Goal: Navigation & Orientation: Find specific page/section

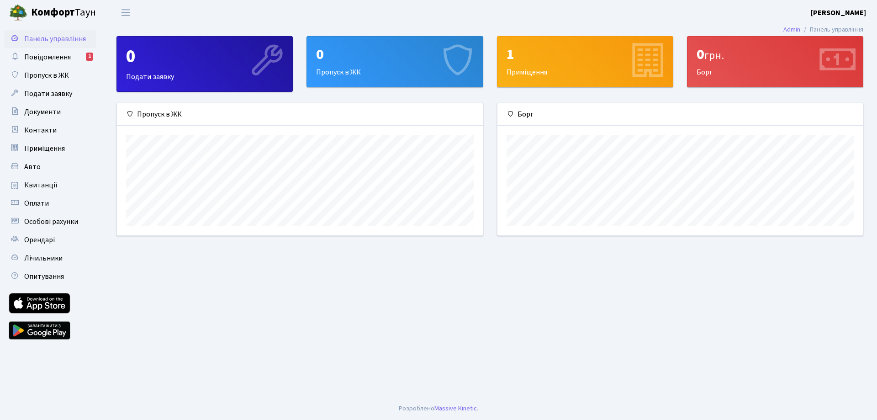
scroll to position [132, 365]
click at [48, 58] on span "Повідомлення" at bounding box center [47, 57] width 47 height 10
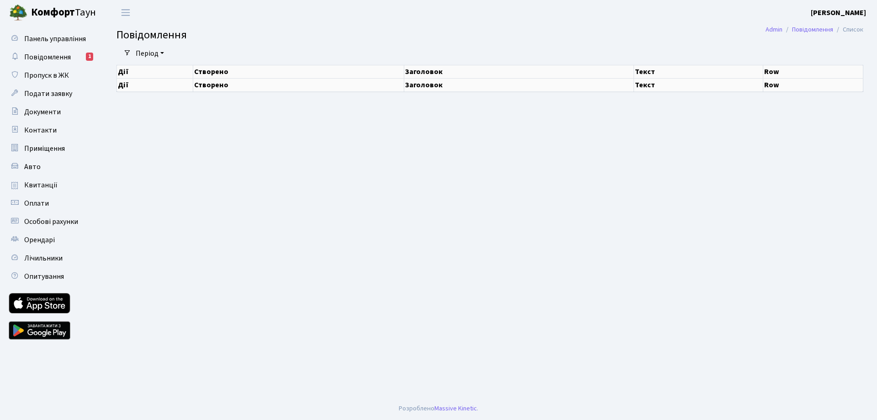
select select "25"
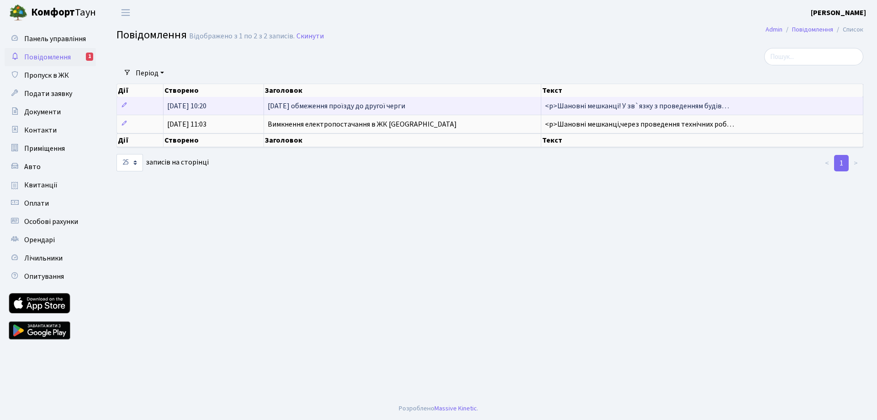
click at [229, 108] on td "25.08.2025, 10:20" at bounding box center [213, 106] width 100 height 18
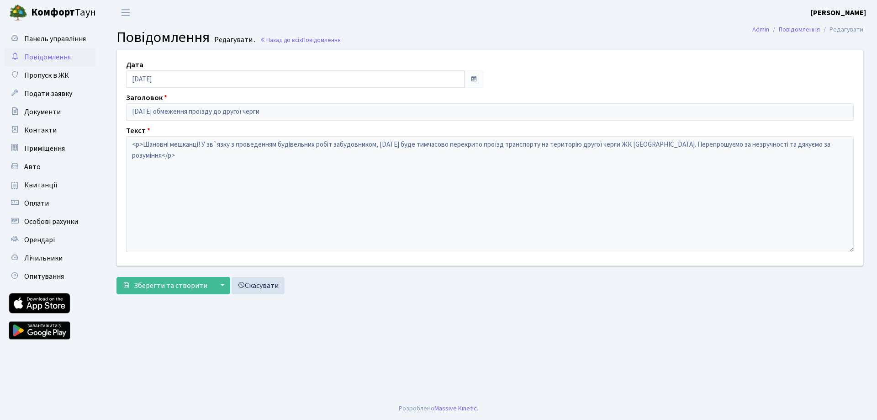
click at [47, 55] on span "Повідомлення" at bounding box center [47, 57] width 47 height 10
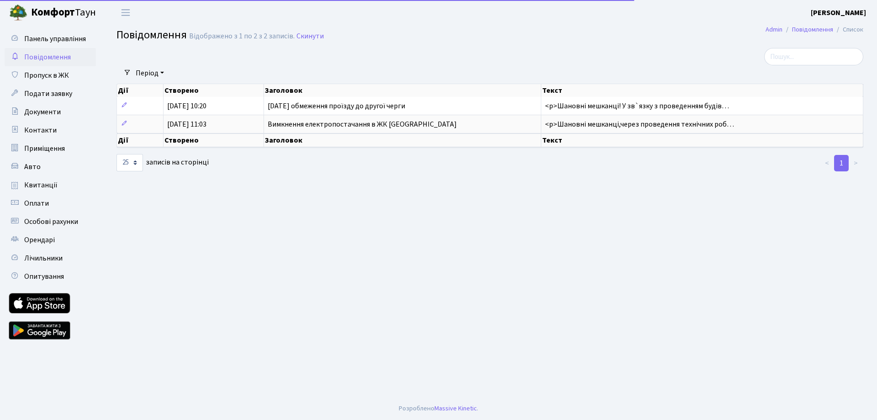
select select "25"
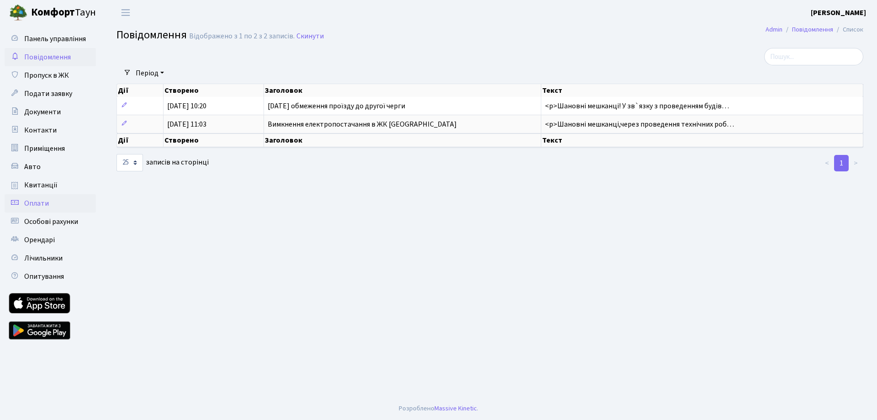
click at [37, 205] on span "Оплати" at bounding box center [36, 203] width 25 height 10
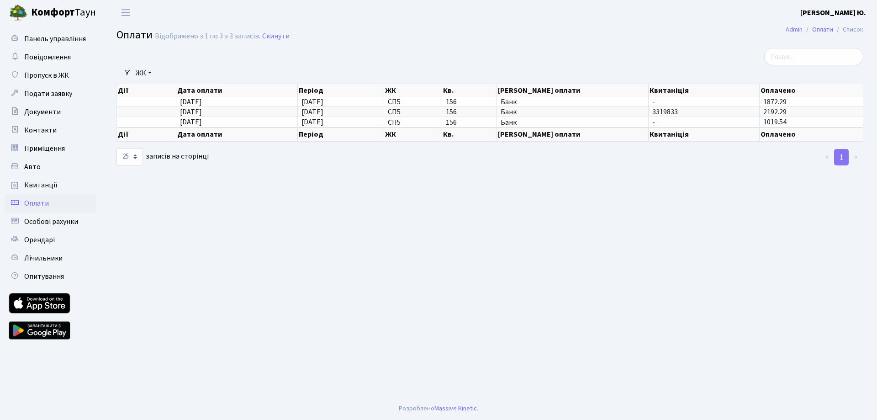
select select "25"
click at [32, 166] on span "Авто" at bounding box center [32, 167] width 16 height 10
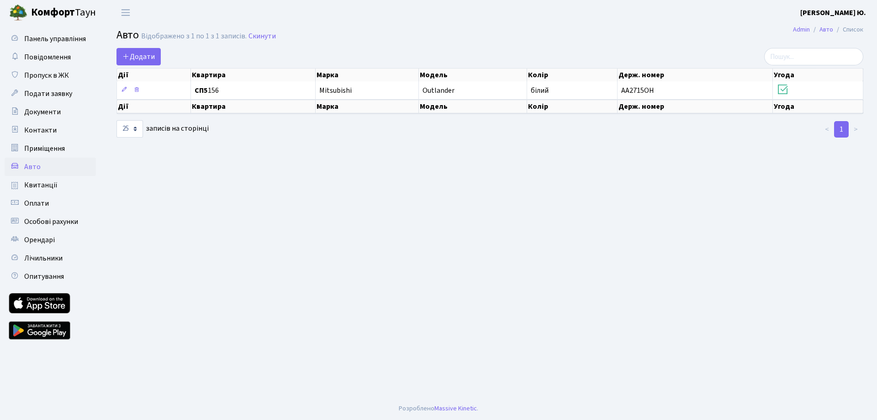
select select "25"
click at [43, 148] on span "Приміщення" at bounding box center [44, 148] width 41 height 10
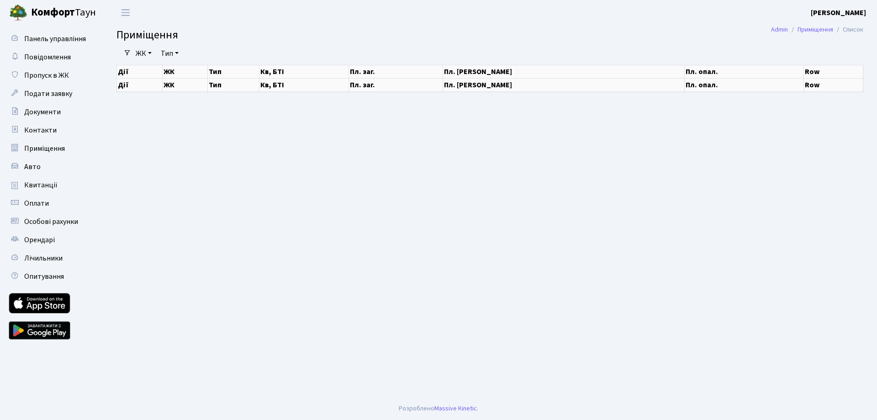
select select "25"
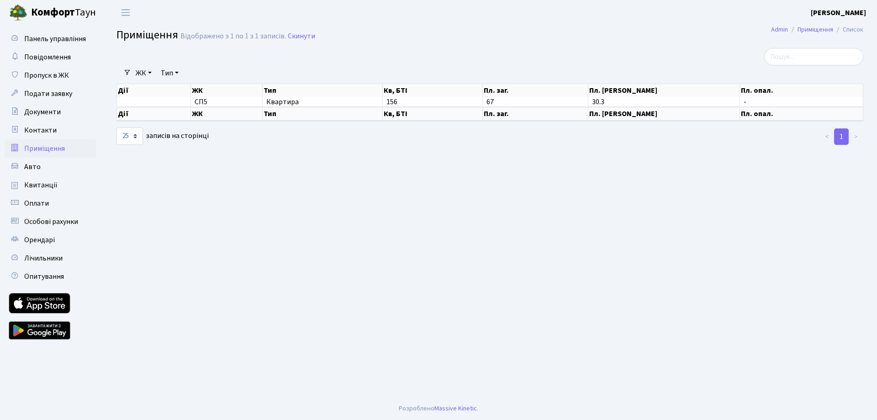
click at [853, 11] on b "[PERSON_NAME] Ю." at bounding box center [838, 13] width 55 height 10
click at [802, 47] on link "Вийти" at bounding box center [819, 50] width 91 height 14
